Goal: Communication & Community: Answer question/provide support

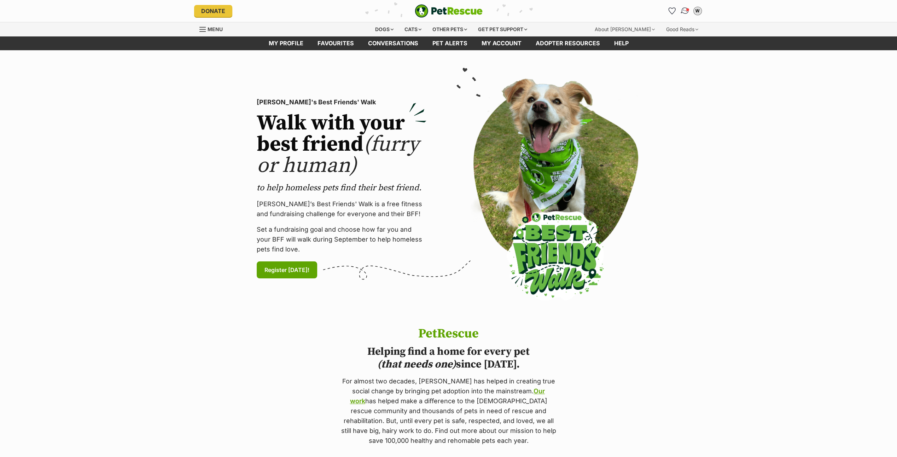
click at [685, 8] on img "Conversations" at bounding box center [685, 10] width 10 height 9
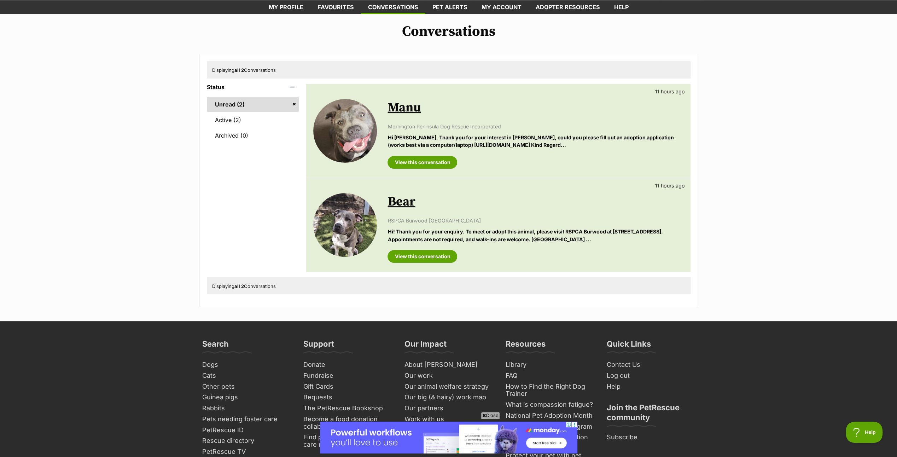
scroll to position [35, 0]
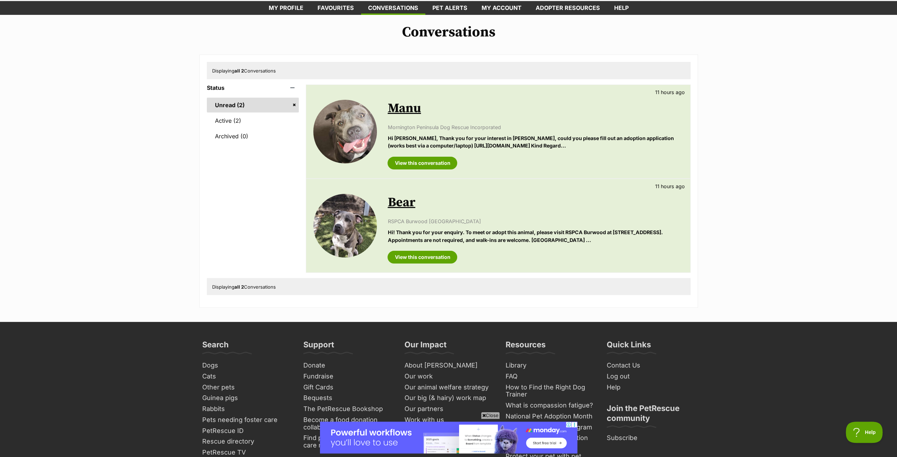
click at [238, 103] on link "Unread (2)" at bounding box center [253, 105] width 92 height 15
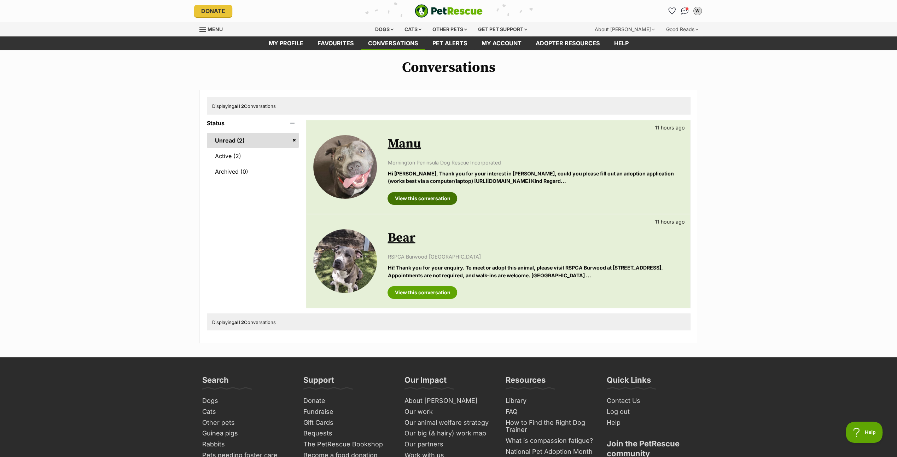
click at [418, 196] on link "View this conversation" at bounding box center [423, 198] width 70 height 13
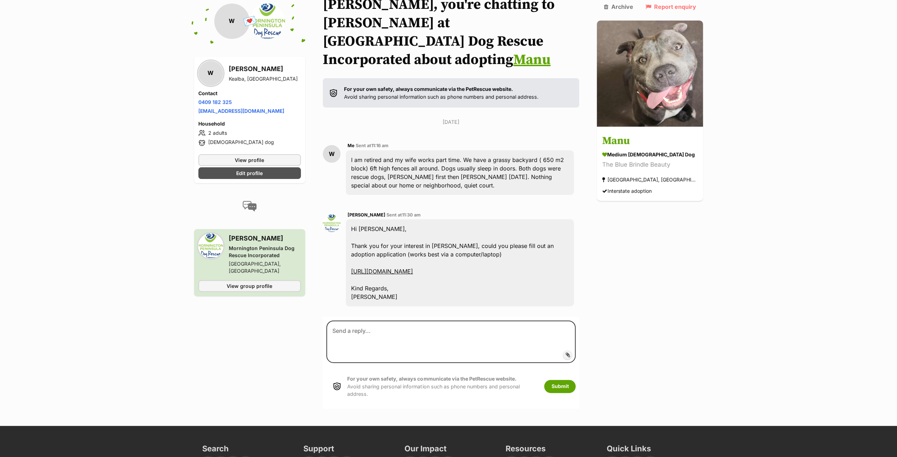
scroll to position [75, 0]
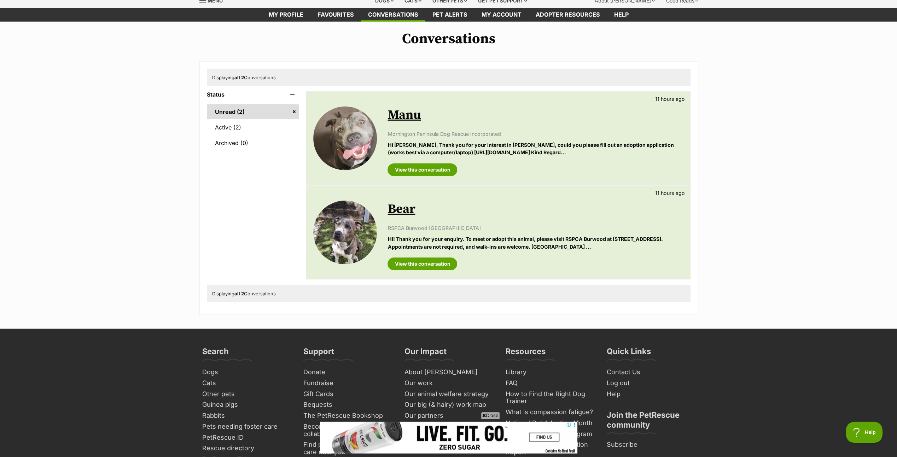
scroll to position [35, 0]
